Goal: Information Seeking & Learning: Learn about a topic

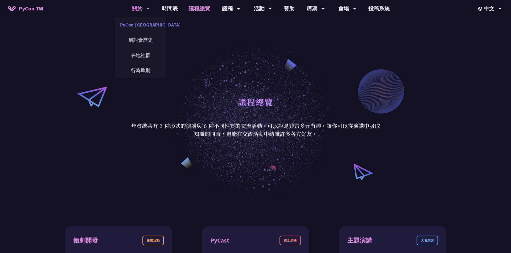
click at [148, 25] on link "PyCon [GEOGRAPHIC_DATA]" at bounding box center [140, 24] width 51 height 13
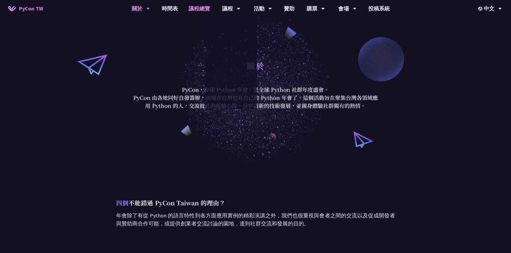
click at [187, 8] on link "議程總覽" at bounding box center [199, 8] width 32 height 17
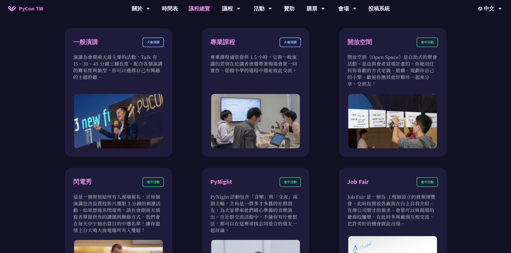
scroll to position [357, 0]
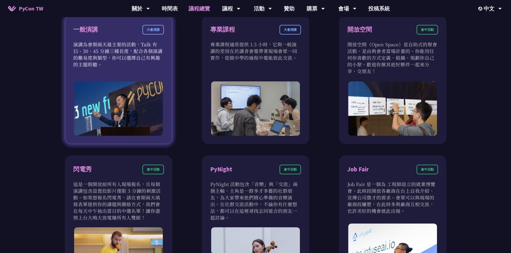
click at [153, 62] on p "演講為會期兩天最主要的活動，Talk 有 15、30、45 分鐘三種長度，配合各個演講的難易度與類型，你可以選擇自己有興趣的主題聆聽。" at bounding box center [118, 54] width 91 height 27
click at [82, 30] on div "一般演講" at bounding box center [85, 29] width 25 height 9
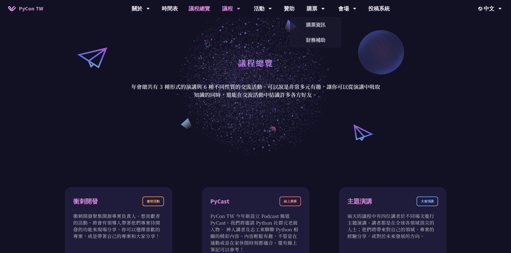
scroll to position [0, 0]
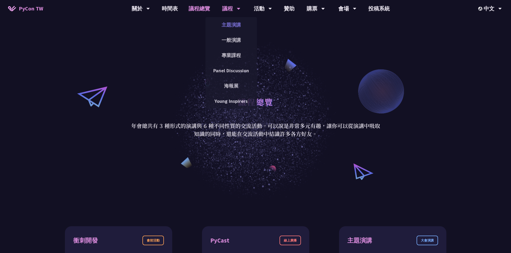
click at [238, 28] on link "主題演講" at bounding box center [230, 24] width 51 height 13
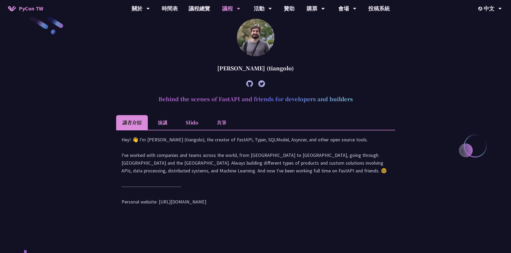
scroll to position [223, 0]
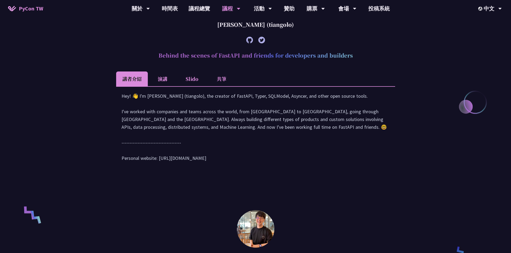
click at [196, 76] on li "Slido" at bounding box center [191, 79] width 29 height 15
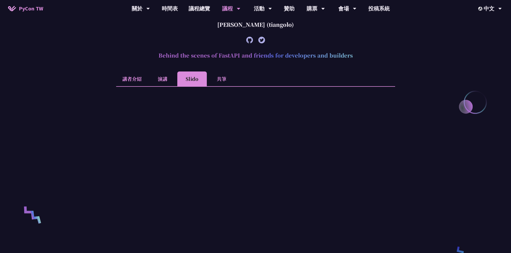
click at [158, 79] on li "演講" at bounding box center [162, 79] width 29 height 15
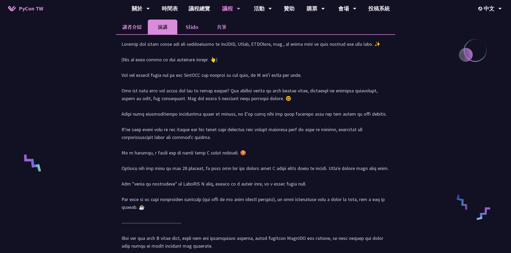
scroll to position [268, 0]
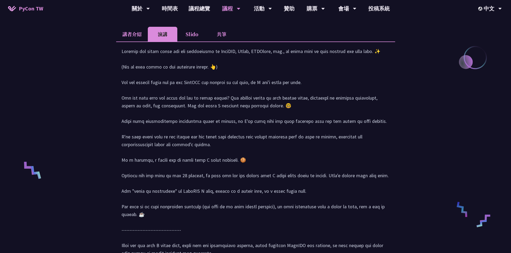
click at [319, 103] on div at bounding box center [255, 154] width 268 height 215
